Goal: Browse casually

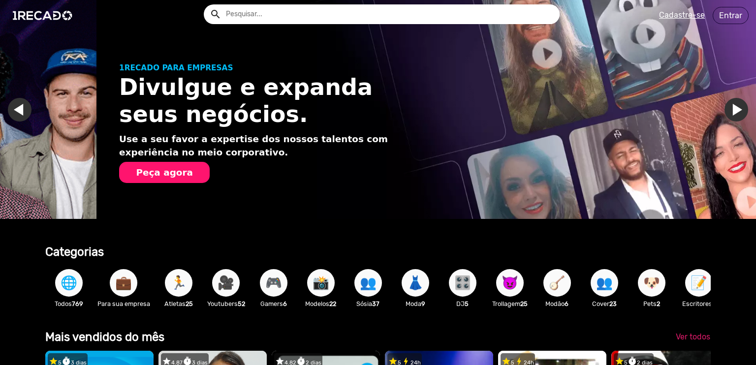
scroll to position [0, 748]
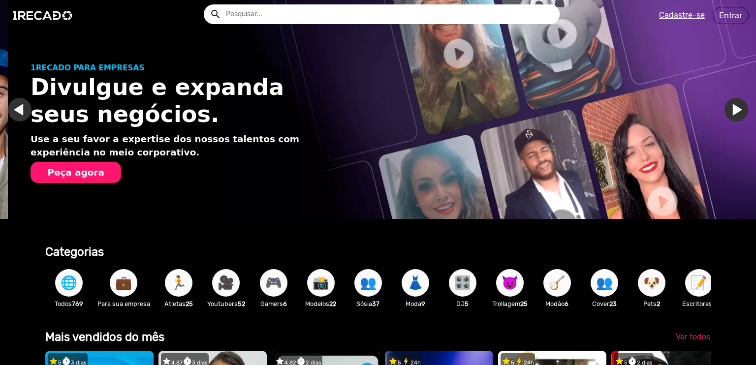
click at [508, 295] on span "😈" at bounding box center [509, 283] width 17 height 28
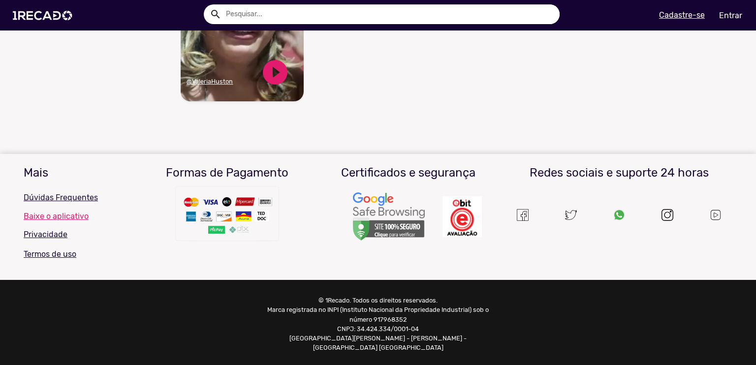
scroll to position [533, 0]
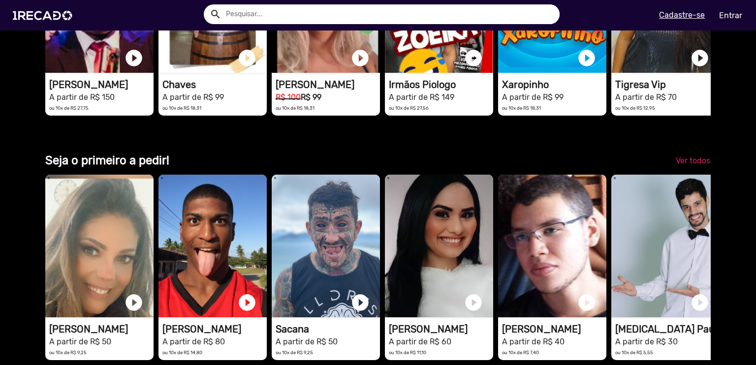
scroll to position [2411, 0]
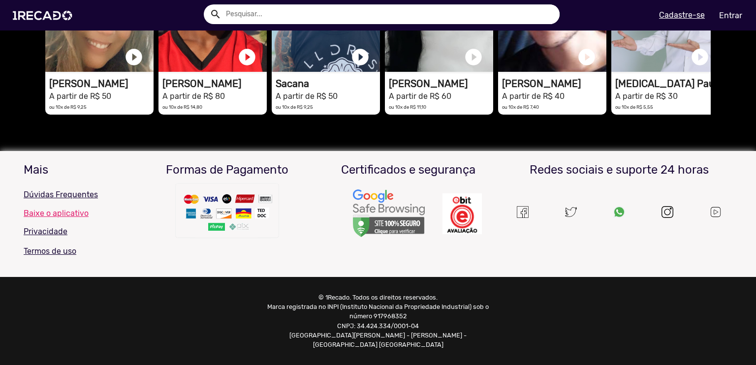
drag, startPoint x: 735, startPoint y: 126, endPoint x: 731, endPoint y: 137, distance: 11.5
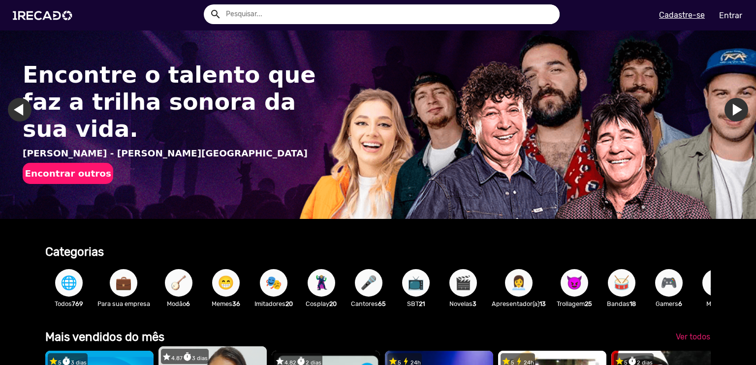
scroll to position [246, 0]
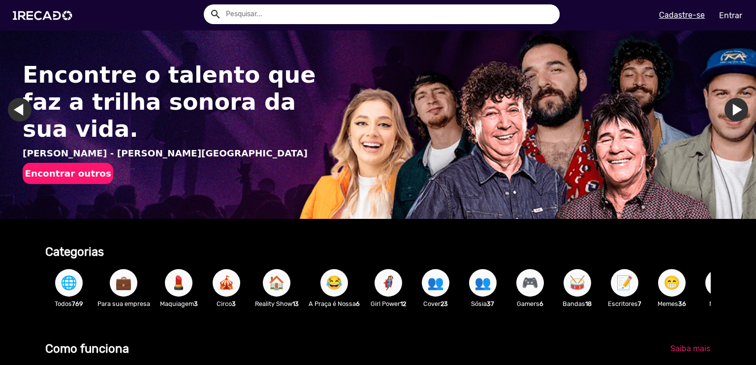
scroll to position [246, 0]
